Goal: Task Accomplishment & Management: Use online tool/utility

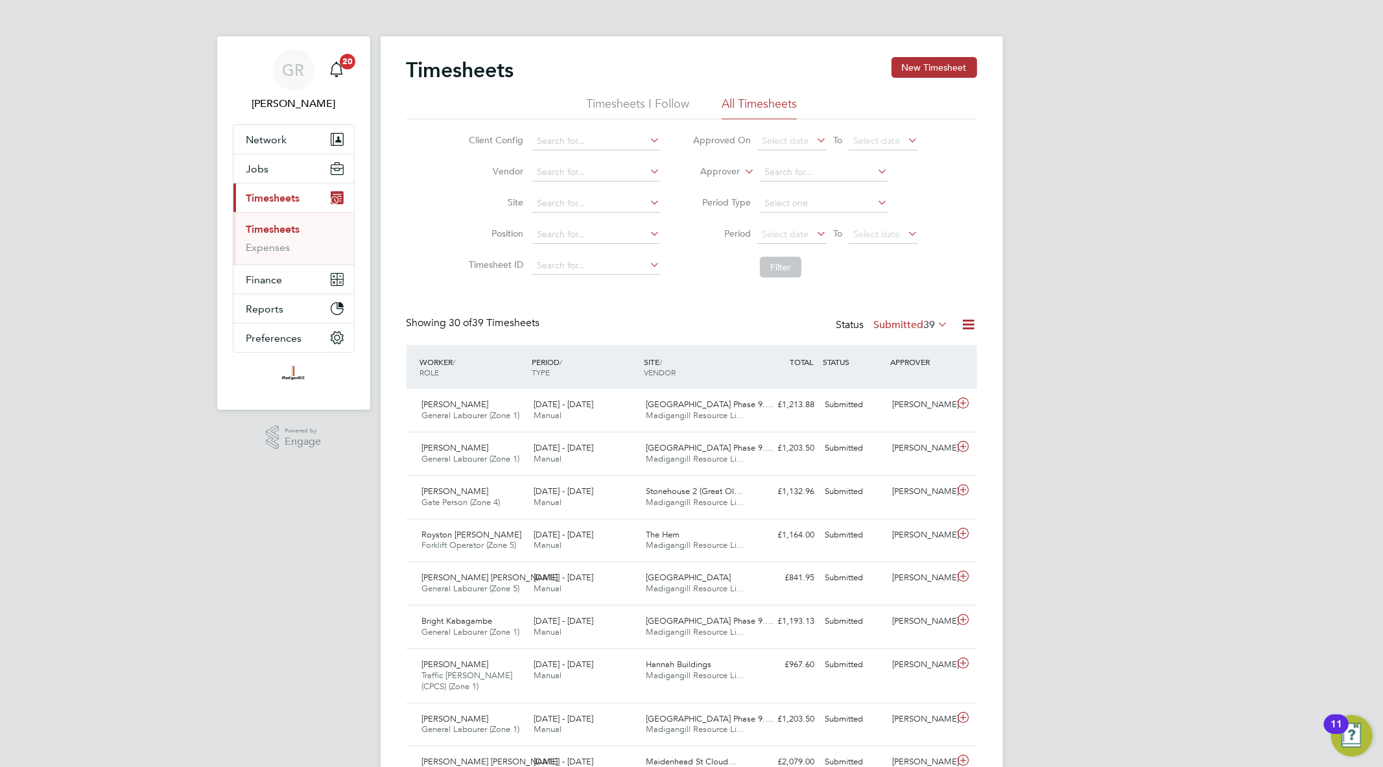
click at [962, 322] on icon at bounding box center [969, 324] width 16 height 16
click at [897, 350] on li "Export Timesheets" at bounding box center [888, 355] width 172 height 18
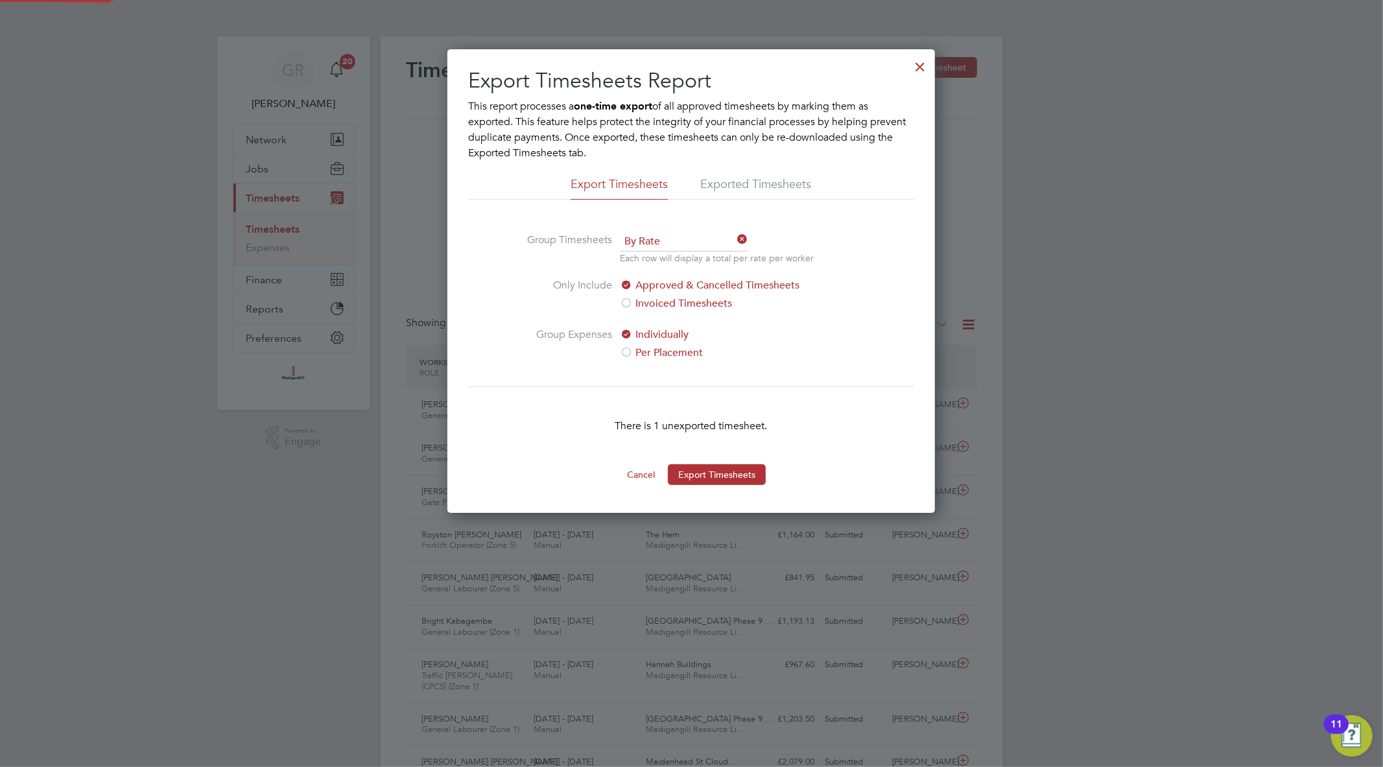
scroll to position [6, 6]
click at [918, 66] on div at bounding box center [920, 63] width 23 height 23
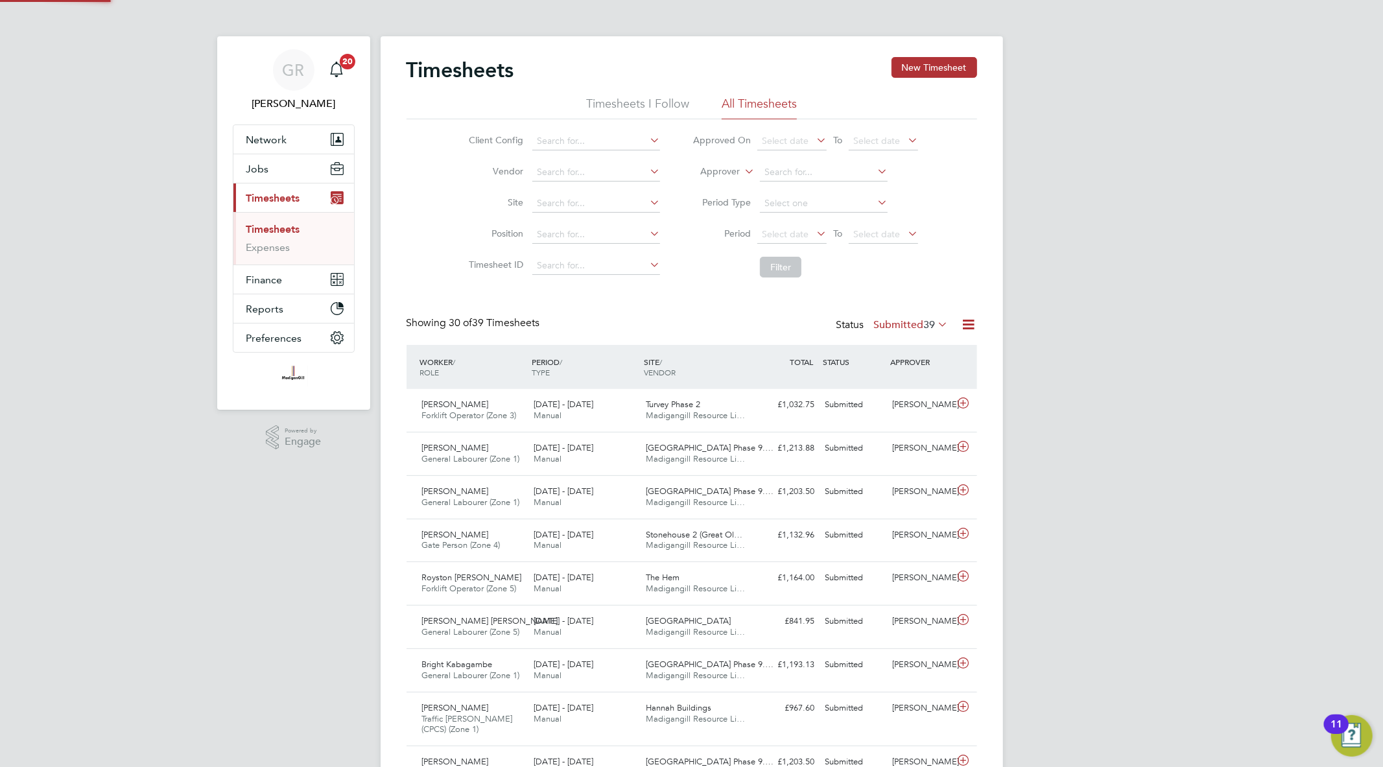
scroll to position [32, 113]
click at [971, 322] on icon at bounding box center [969, 324] width 16 height 16
click at [911, 350] on li "Export Timesheets" at bounding box center [888, 355] width 172 height 18
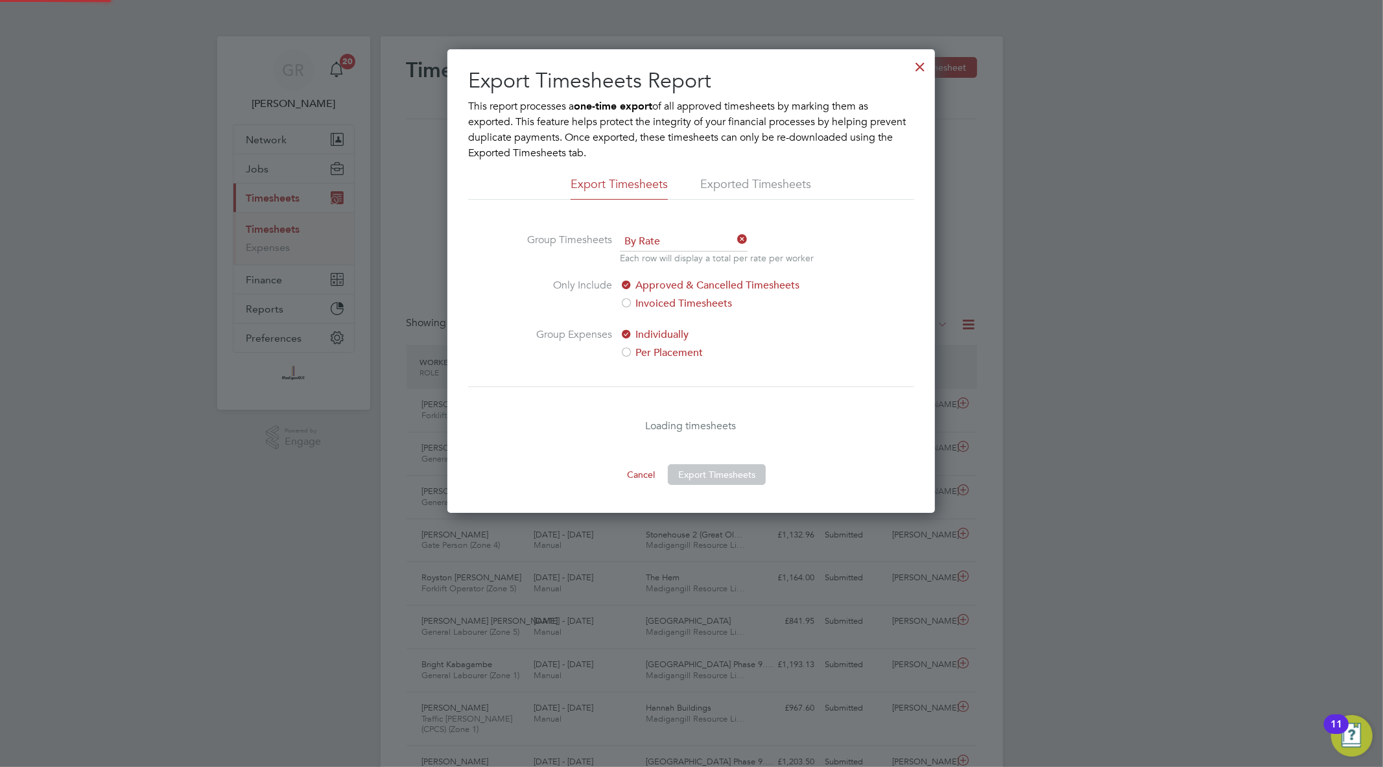
scroll to position [464, 488]
click at [919, 70] on div at bounding box center [920, 63] width 23 height 23
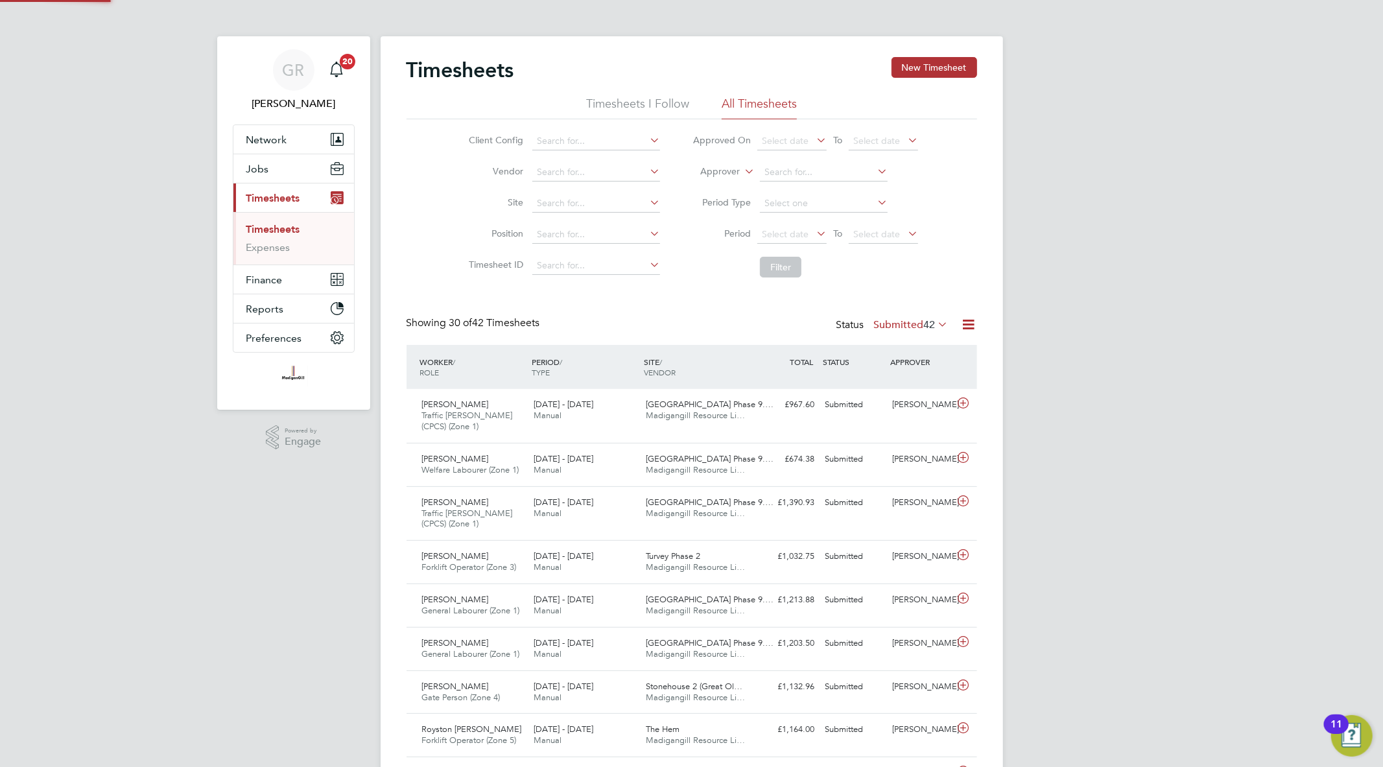
scroll to position [43, 113]
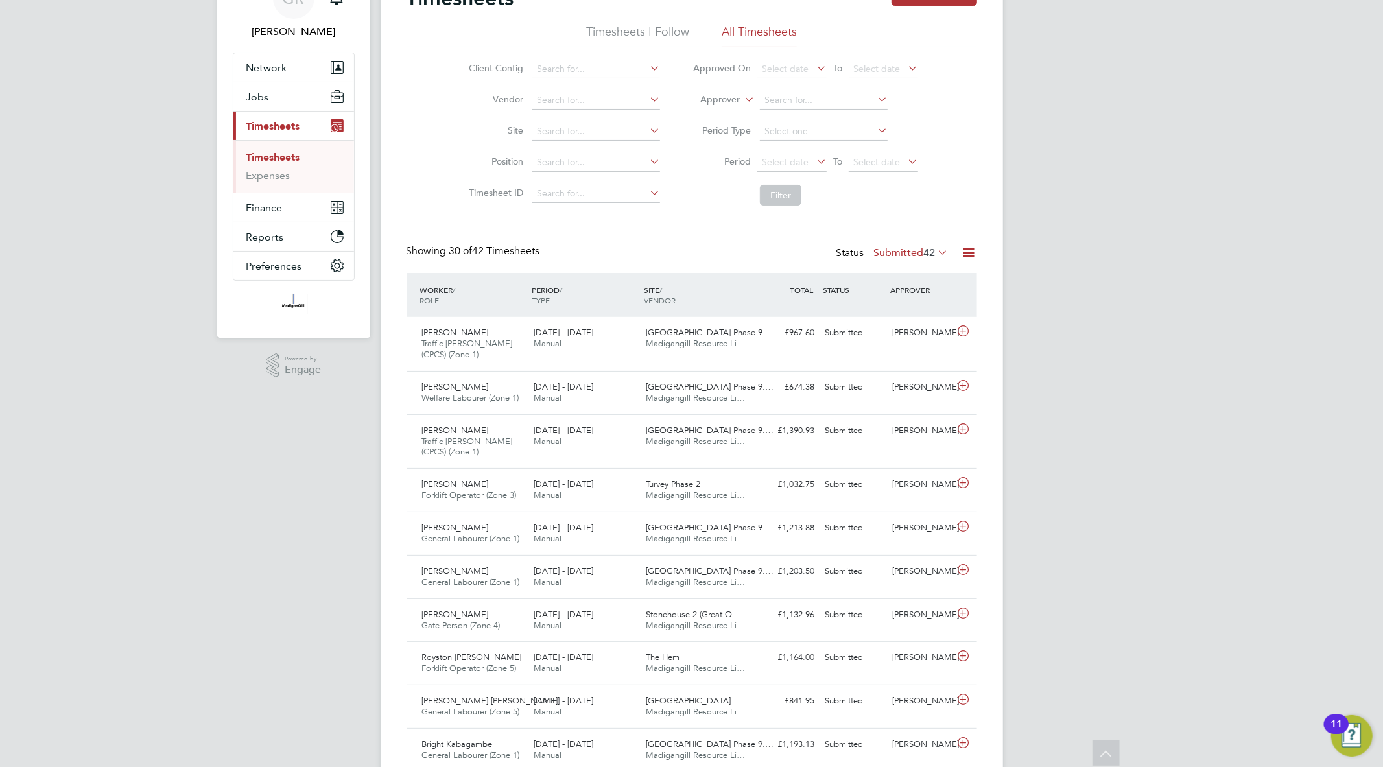
click at [964, 253] on icon at bounding box center [969, 252] width 16 height 16
click at [872, 285] on li "Export Timesheets" at bounding box center [888, 283] width 172 height 18
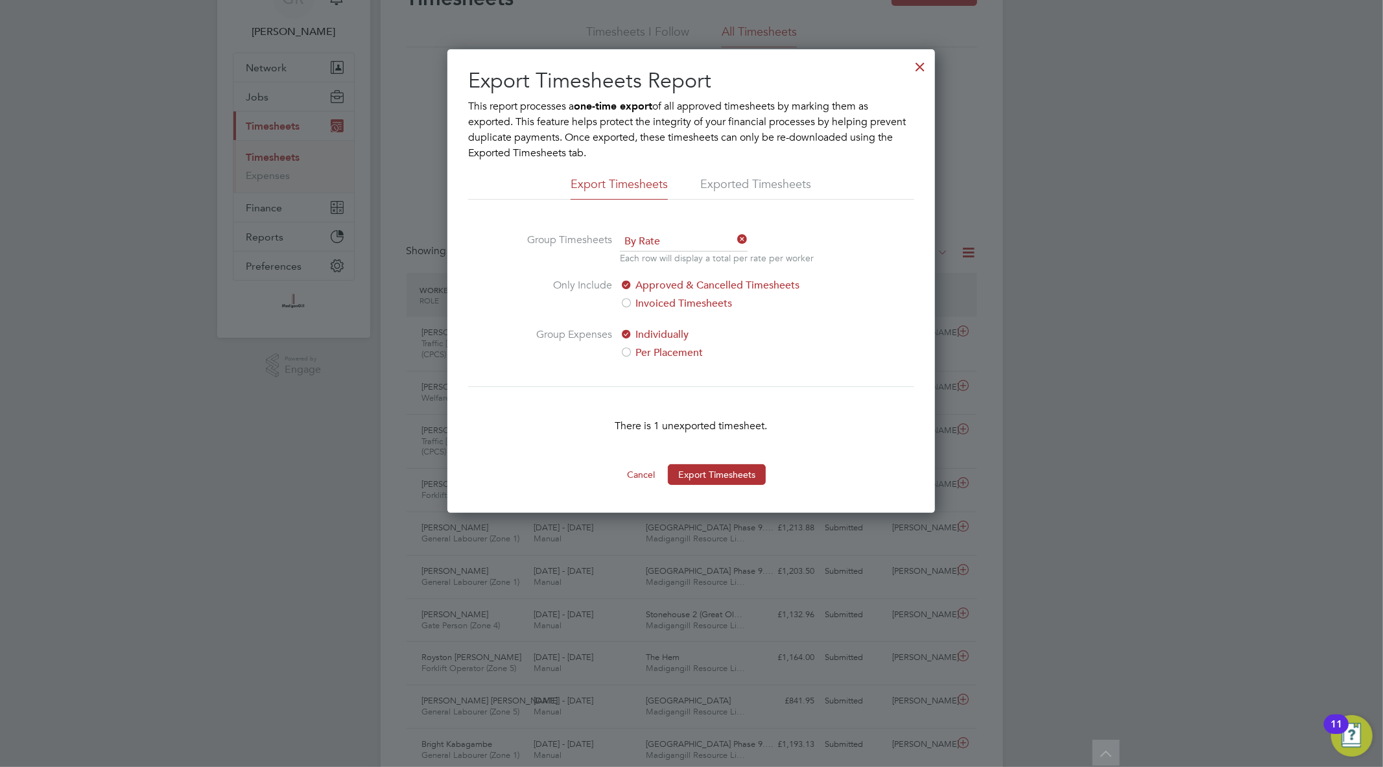
click at [924, 67] on div at bounding box center [920, 63] width 23 height 23
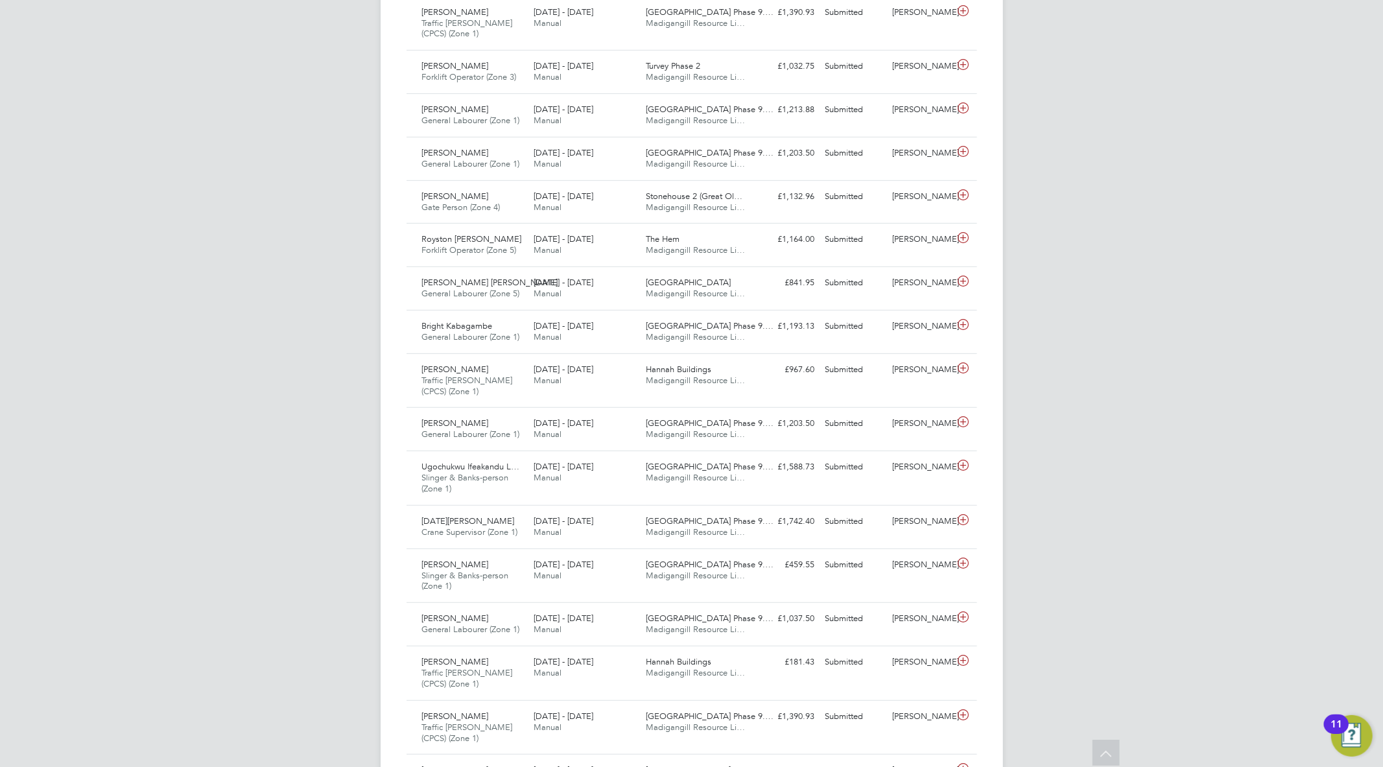
scroll to position [0, 0]
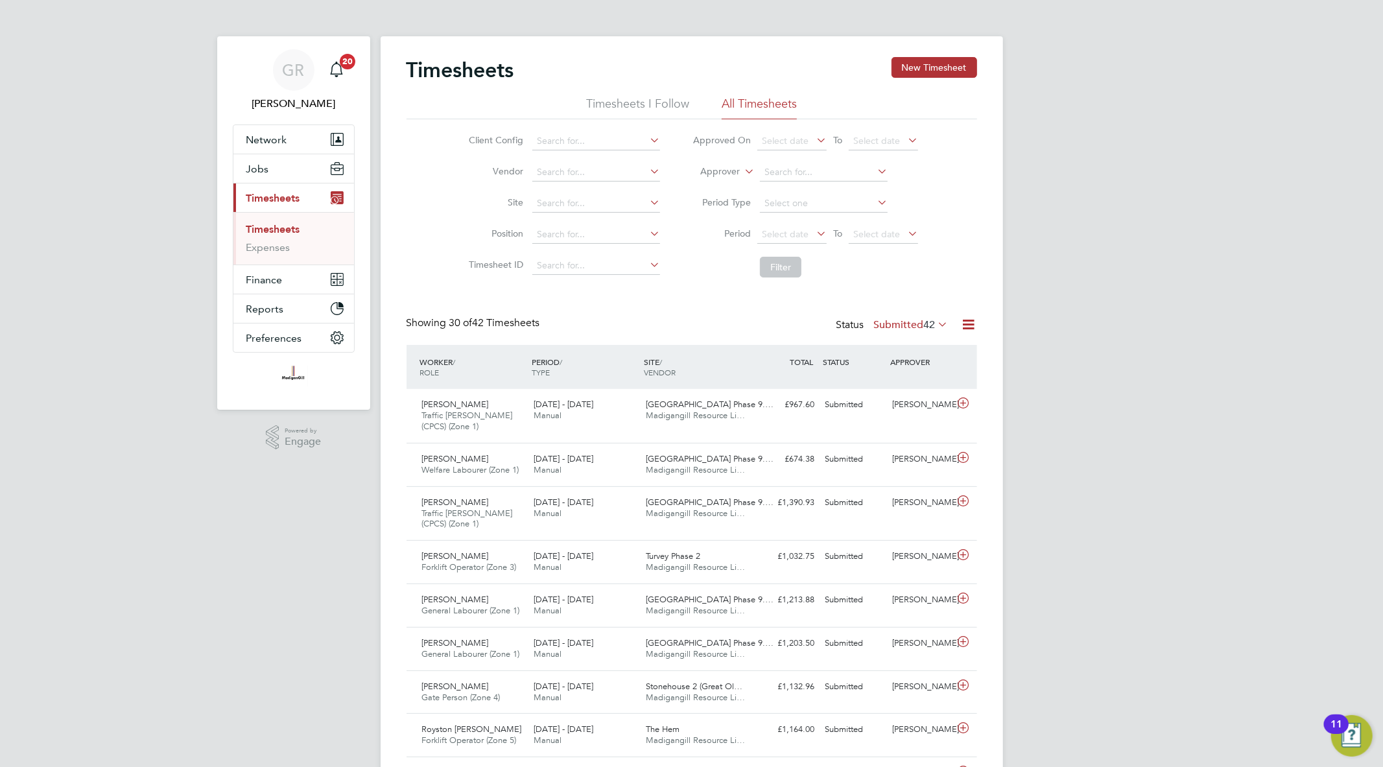
click at [968, 324] on icon at bounding box center [969, 324] width 16 height 16
click at [908, 353] on li "Export Timesheets" at bounding box center [888, 355] width 172 height 18
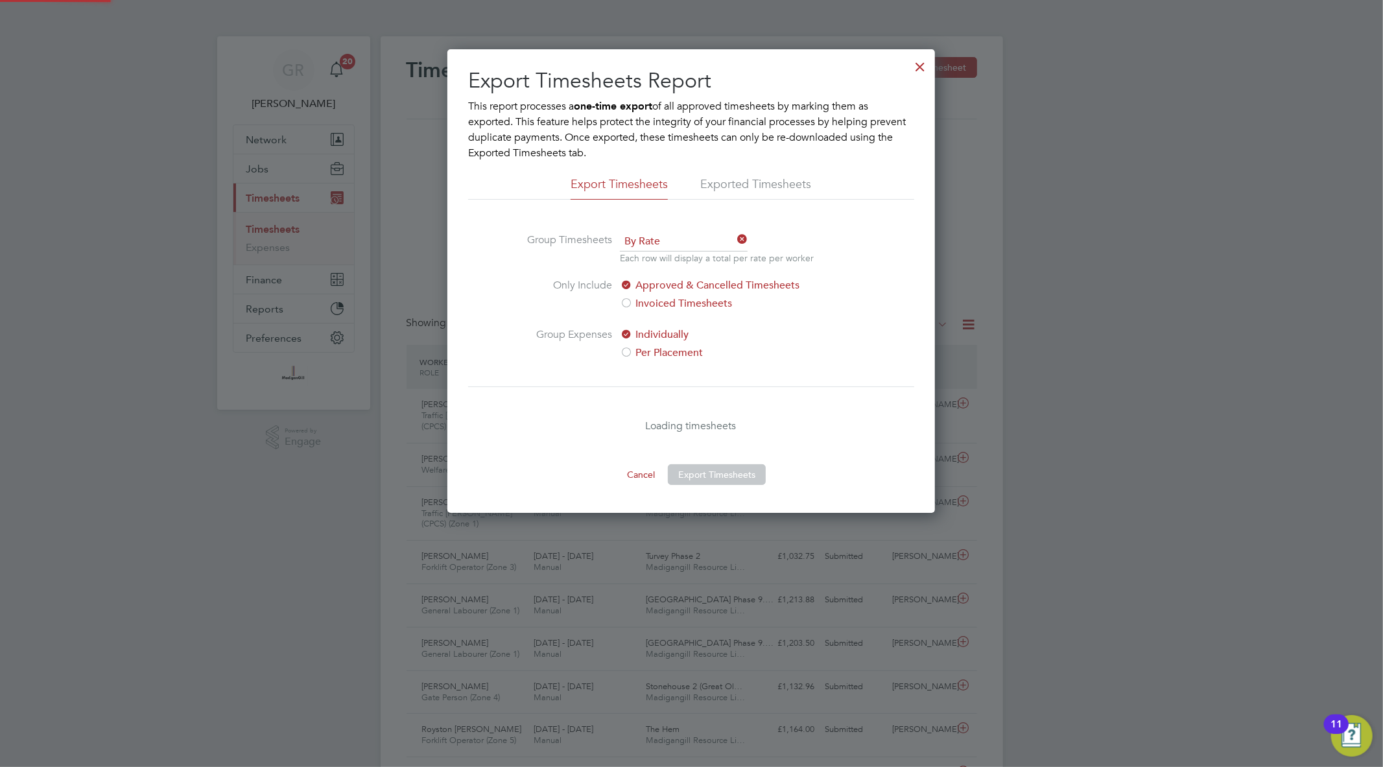
scroll to position [464, 488]
click at [925, 62] on div at bounding box center [920, 63] width 23 height 23
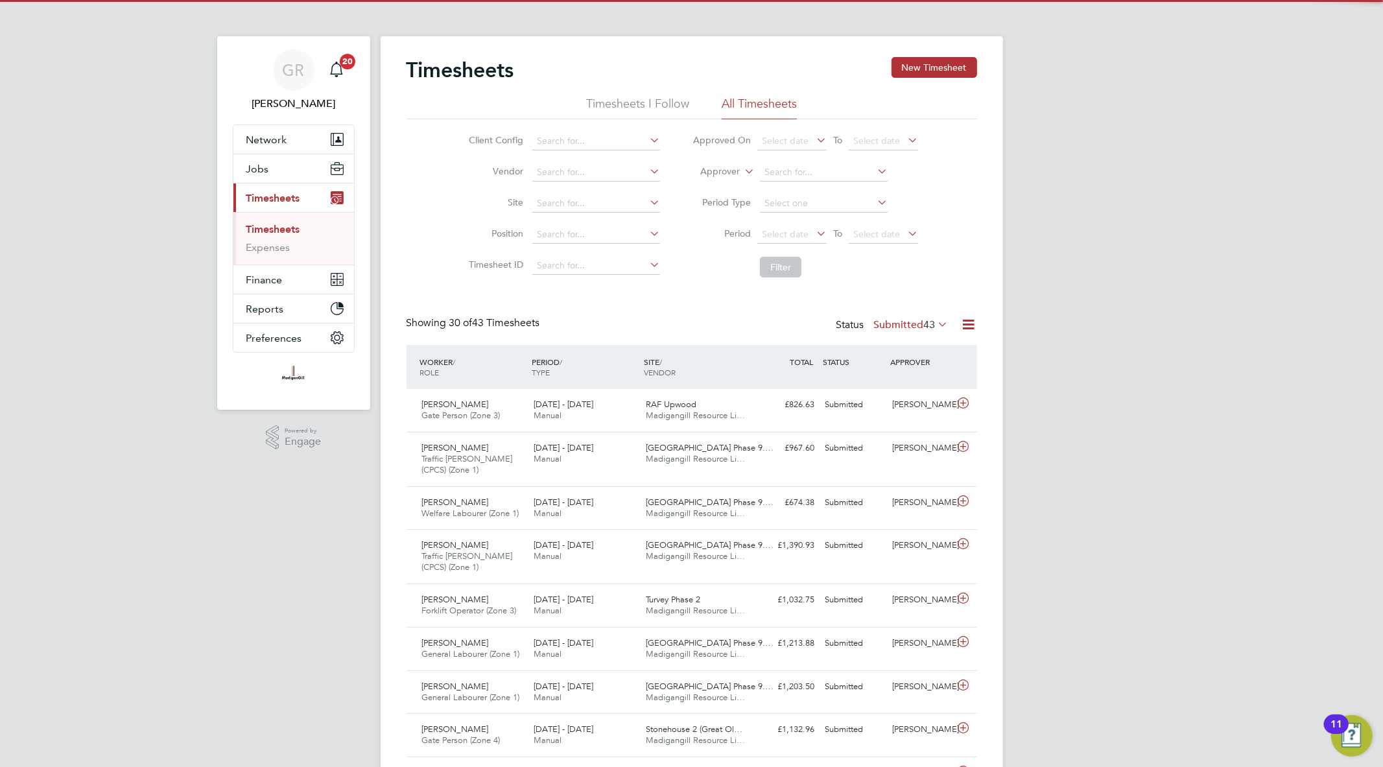
scroll to position [32, 113]
